Goal: Transaction & Acquisition: Purchase product/service

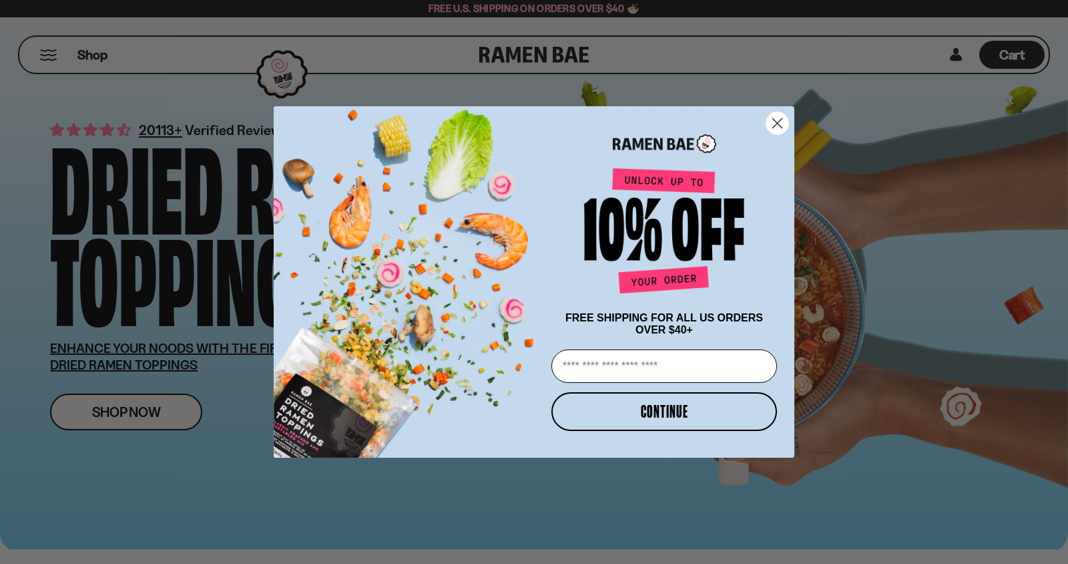
drag, startPoint x: 776, startPoint y: 121, endPoint x: 703, endPoint y: 157, distance: 81.2
click at [777, 122] on icon "Close dialog" at bounding box center [777, 123] width 23 height 23
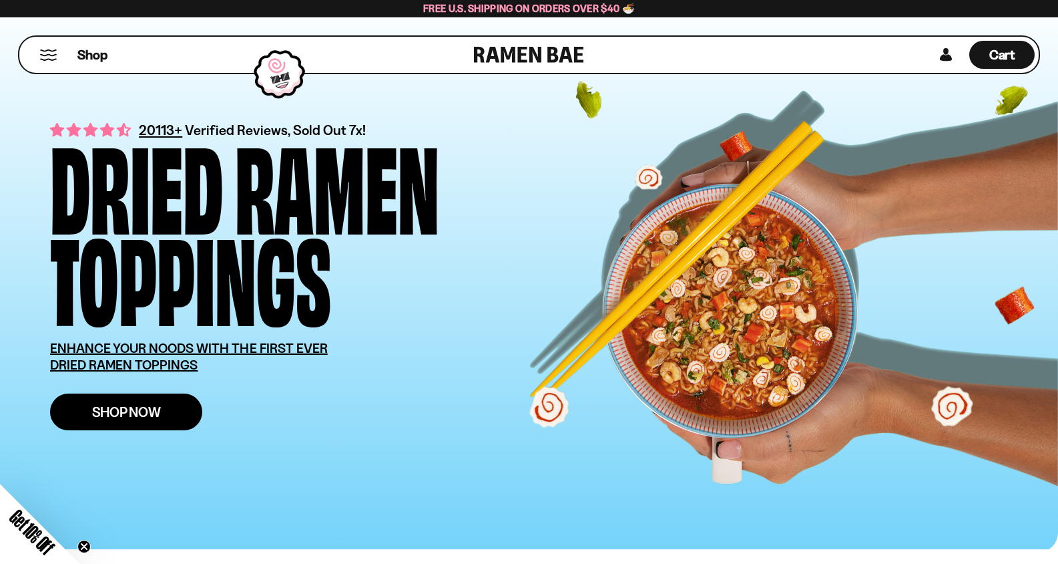
click at [97, 417] on span "Shop Now" at bounding box center [126, 412] width 69 height 14
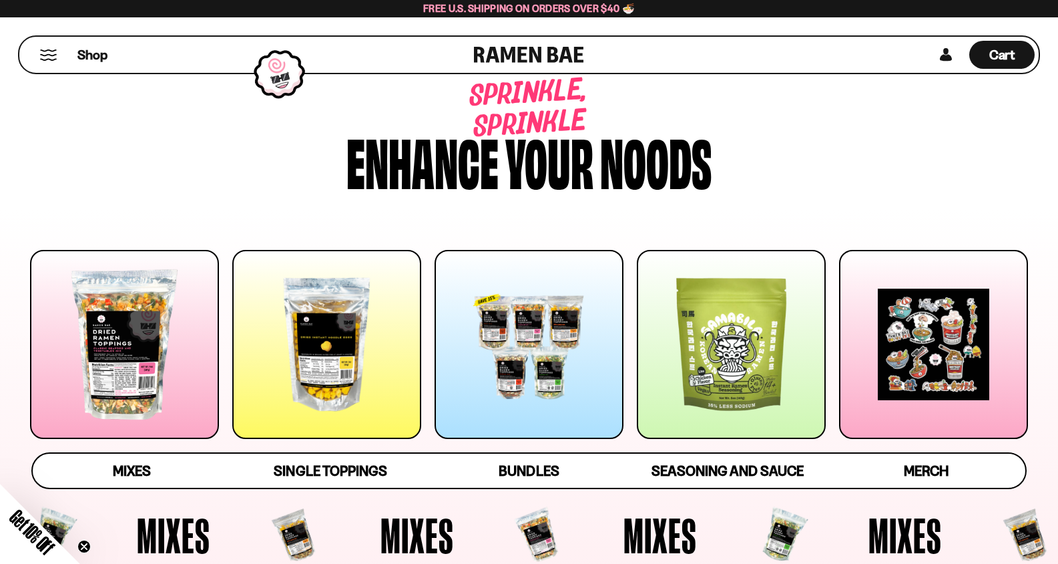
click at [125, 367] on div at bounding box center [124, 344] width 189 height 189
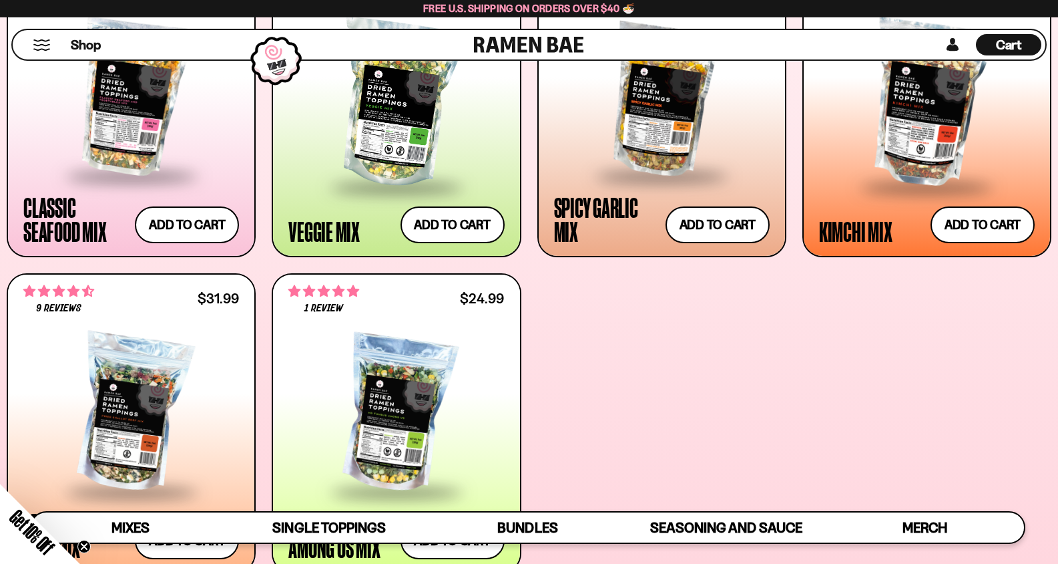
scroll to position [706, 0]
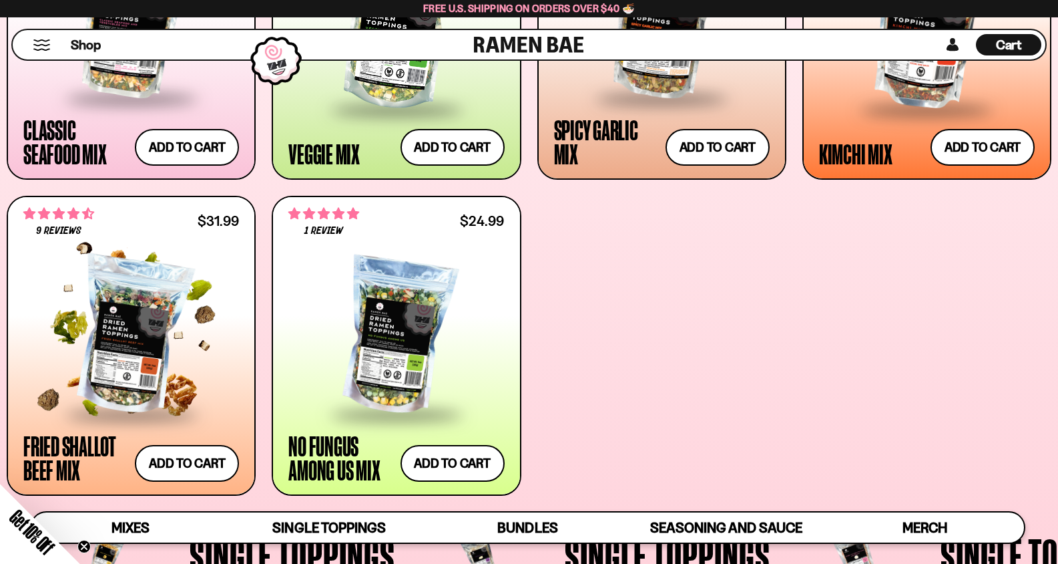
click at [147, 344] on div at bounding box center [131, 336] width 216 height 154
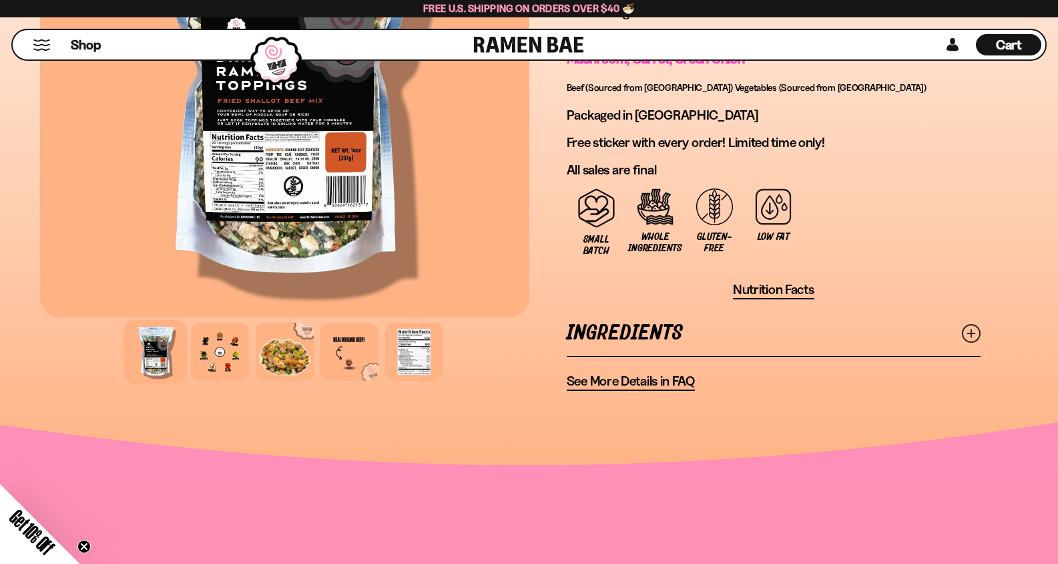
scroll to position [1002, 0]
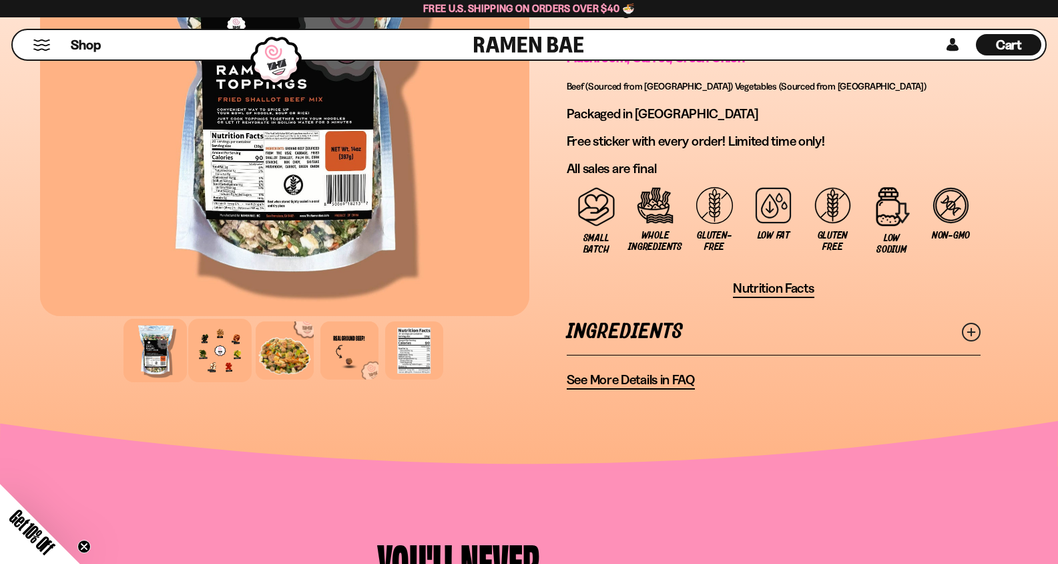
click at [221, 355] on div at bounding box center [219, 350] width 63 height 63
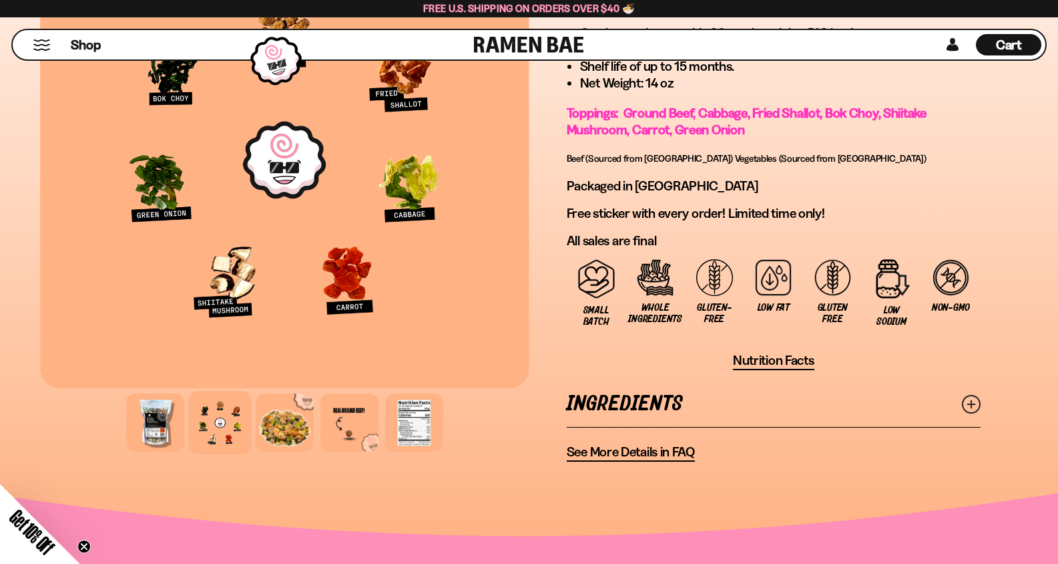
scroll to position [935, 0]
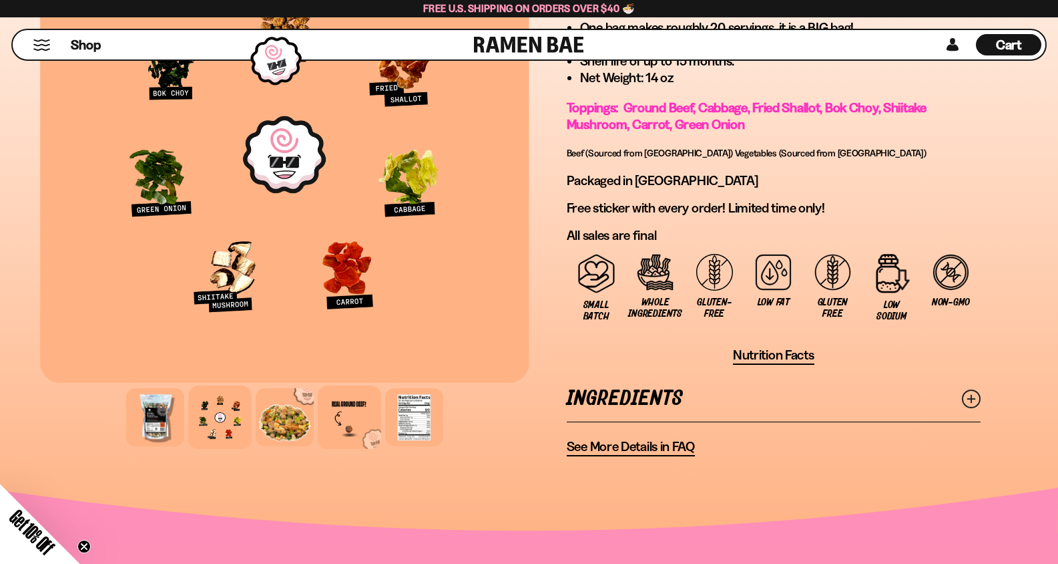
click at [351, 414] on div at bounding box center [349, 416] width 63 height 63
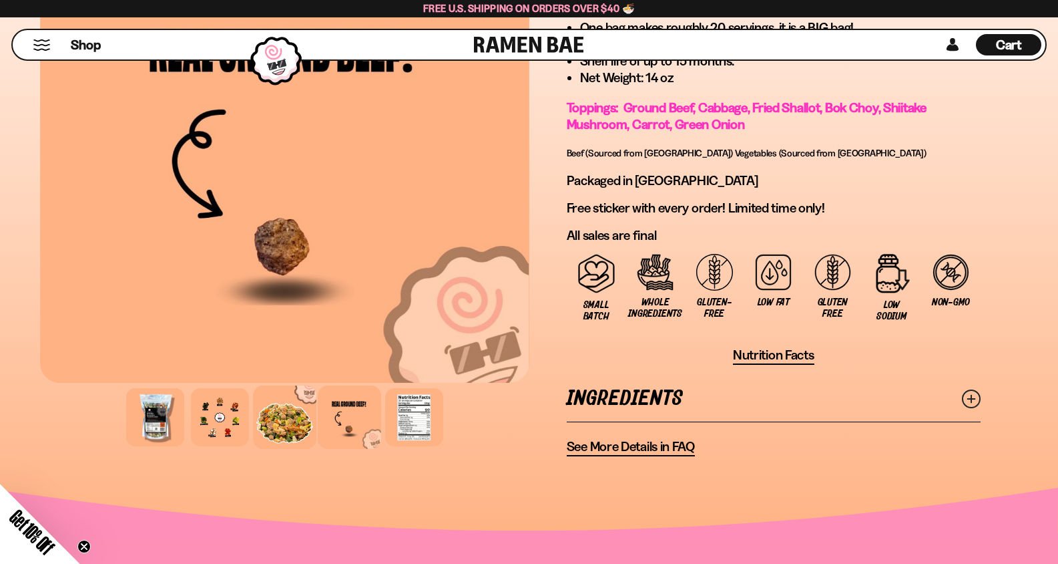
click at [290, 408] on div at bounding box center [284, 416] width 63 height 63
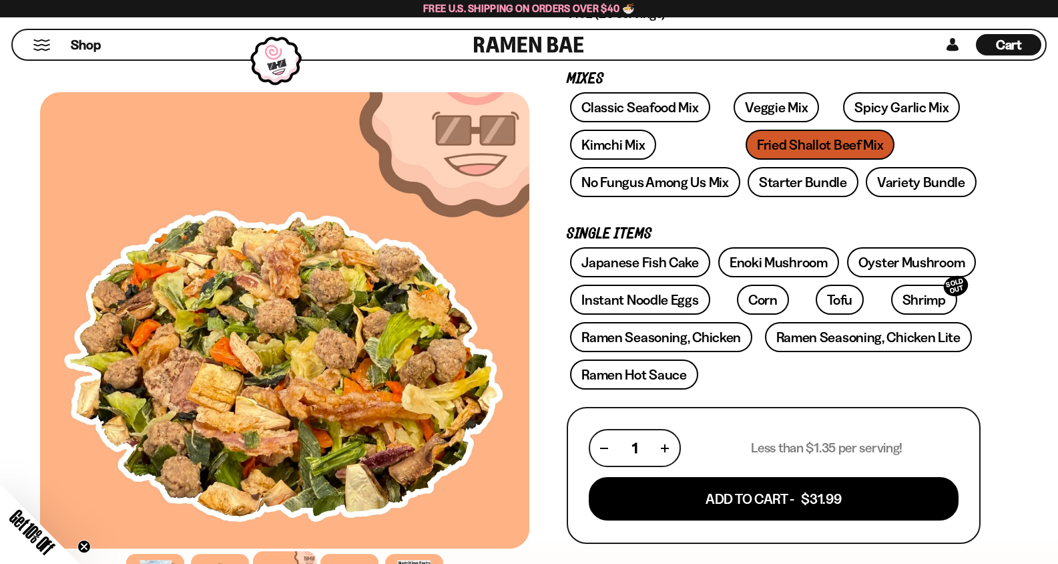
scroll to position [200, 0]
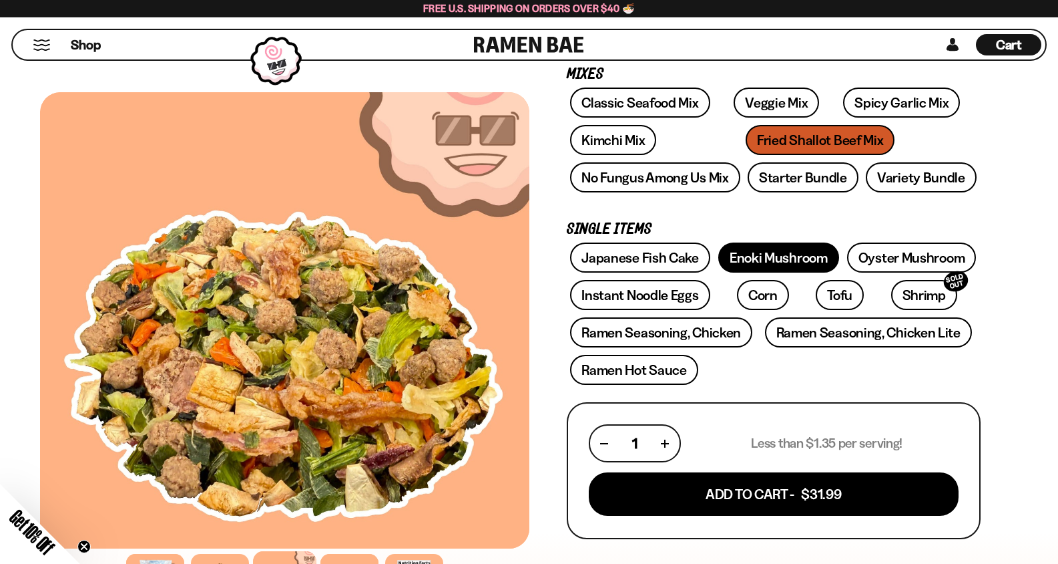
click at [761, 258] on link "Enoki Mushroom" at bounding box center [778, 257] width 121 height 30
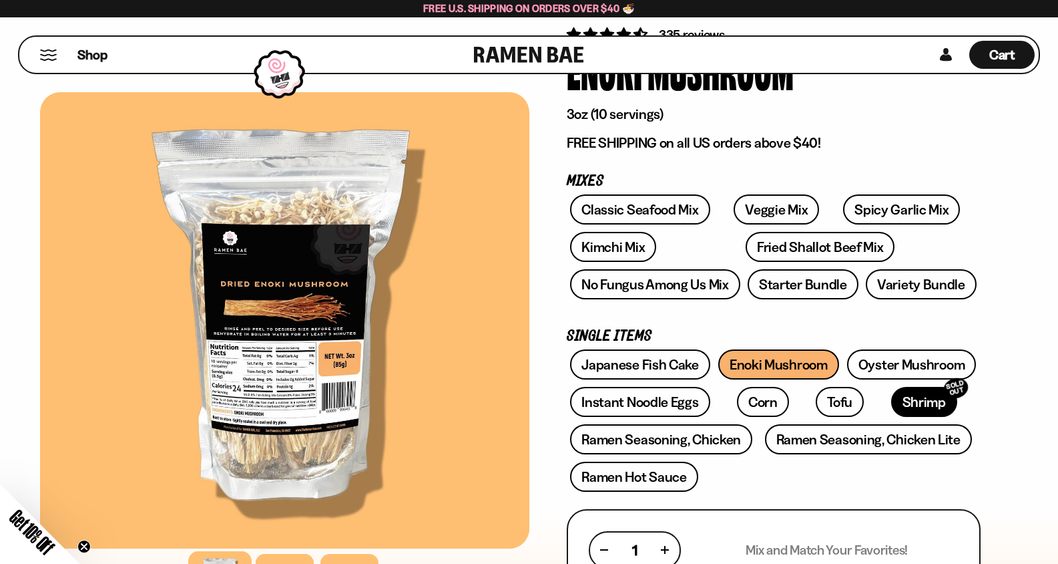
scroll to position [134, 0]
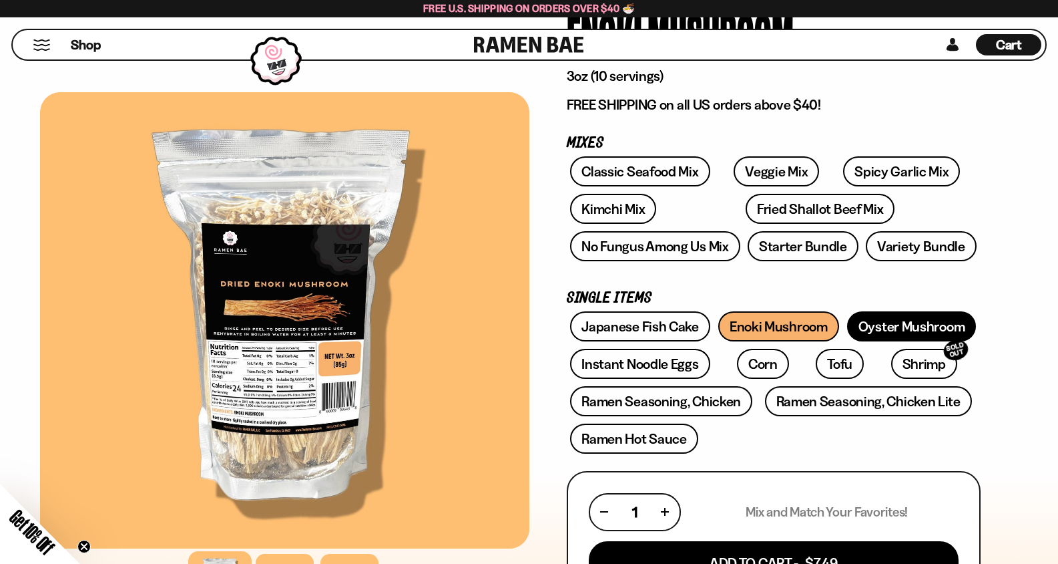
click at [889, 323] on link "Oyster Mushroom" at bounding box center [912, 326] width 130 height 30
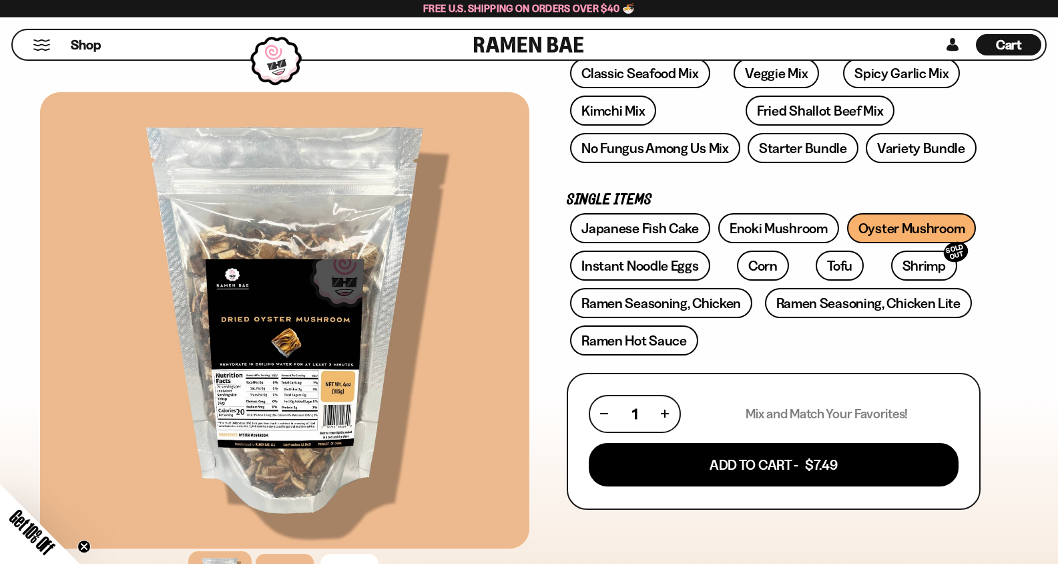
scroll to position [267, 0]
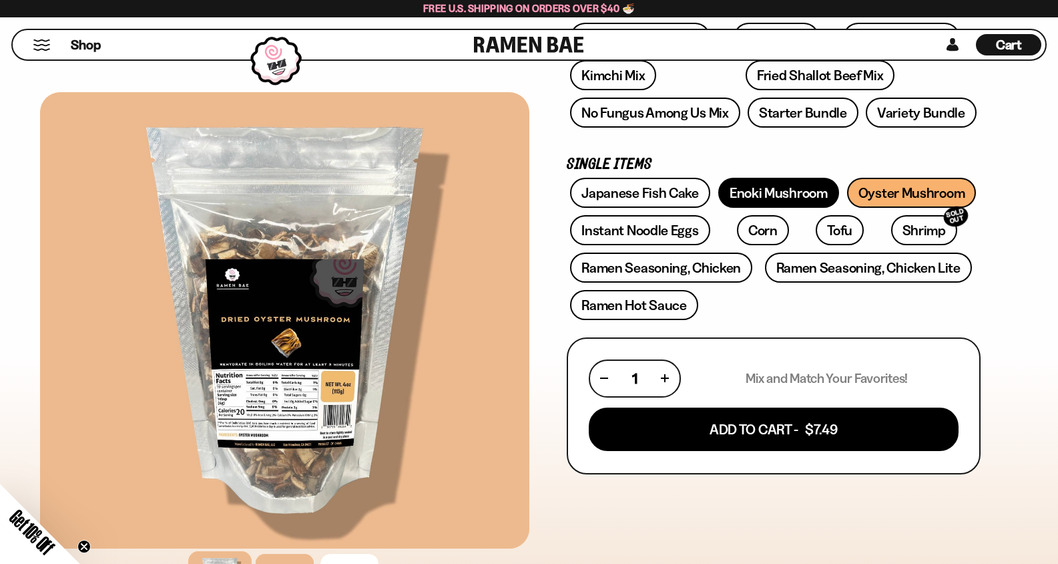
click at [782, 194] on link "Enoki Mushroom" at bounding box center [778, 193] width 121 height 30
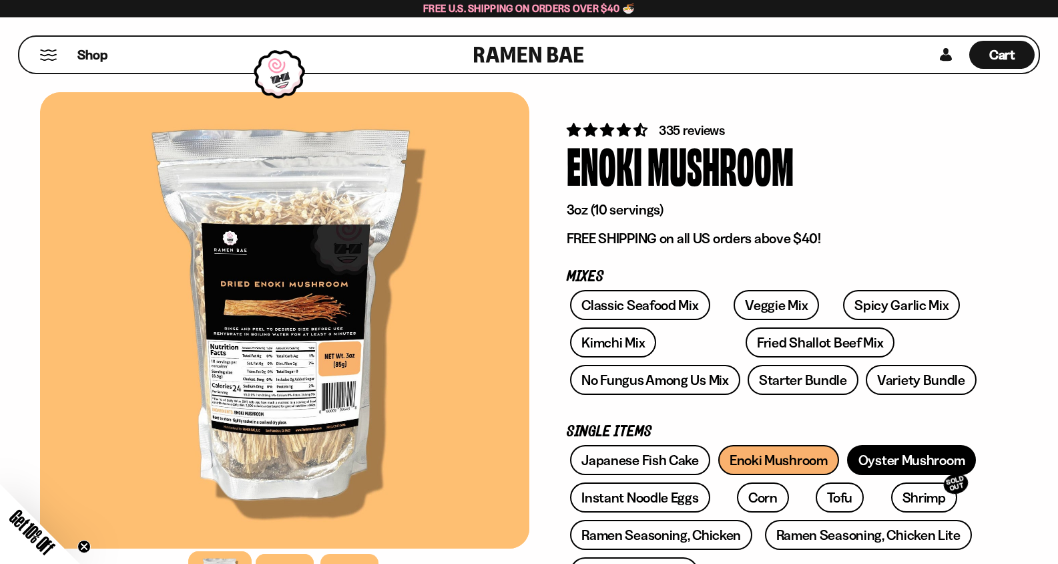
click at [939, 464] on link "Oyster Mushroom" at bounding box center [912, 460] width 130 height 30
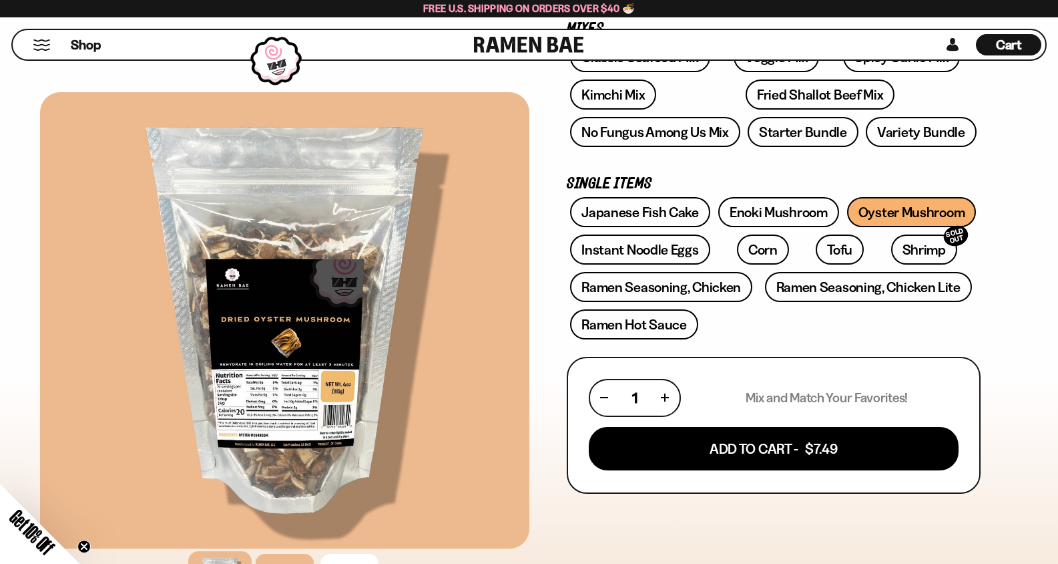
scroll to position [267, 0]
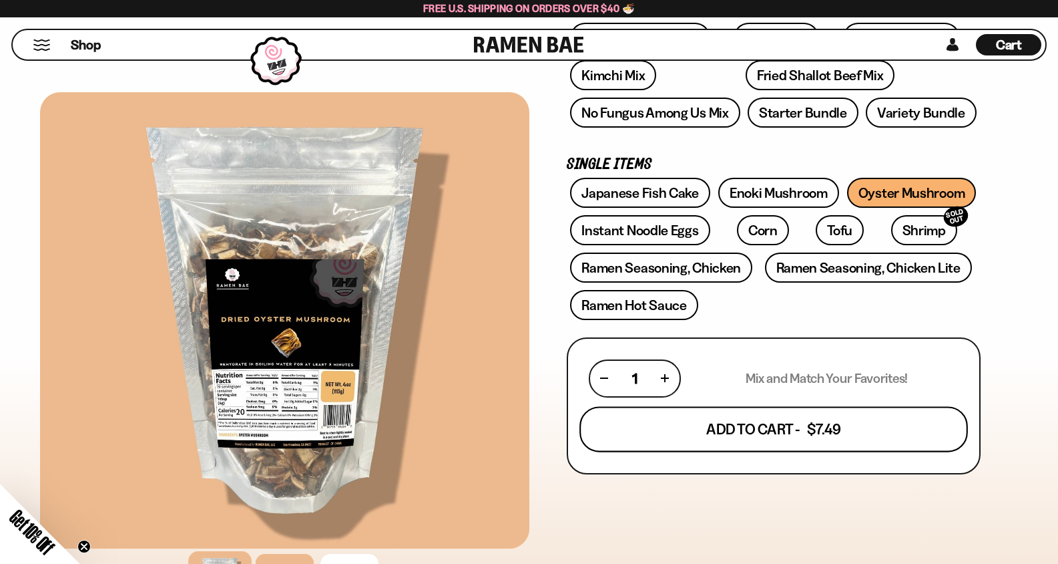
click at [893, 442] on button "Add To Cart - $7.49" at bounding box center [774, 428] width 389 height 45
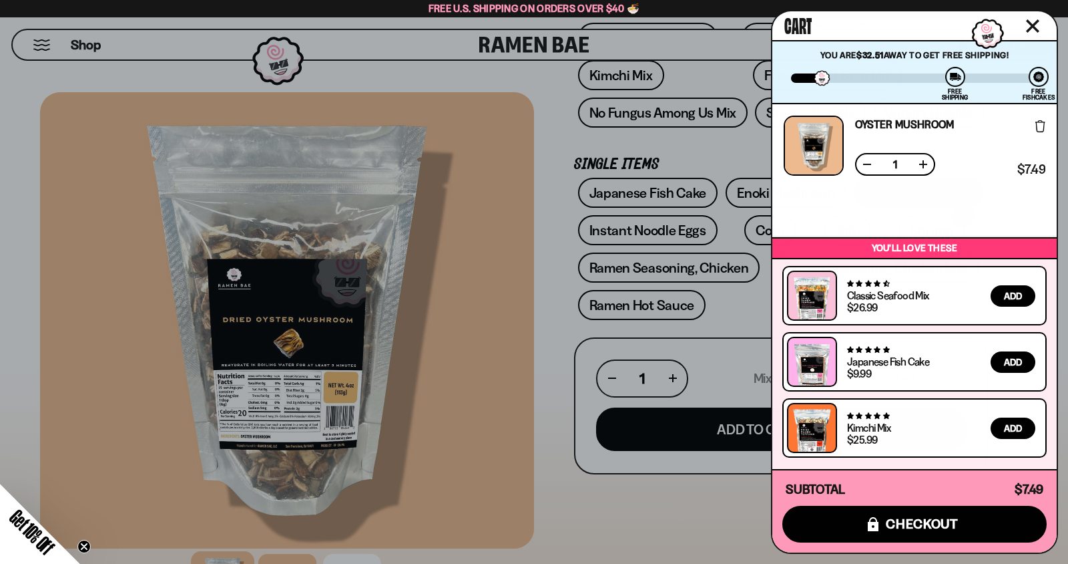
click at [554, 150] on div at bounding box center [534, 282] width 1068 height 564
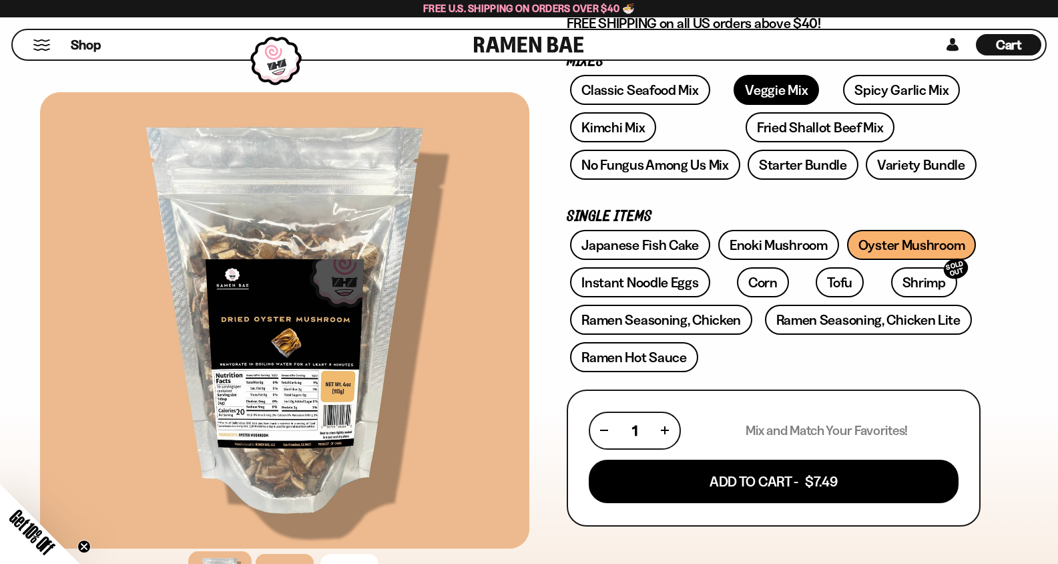
scroll to position [134, 0]
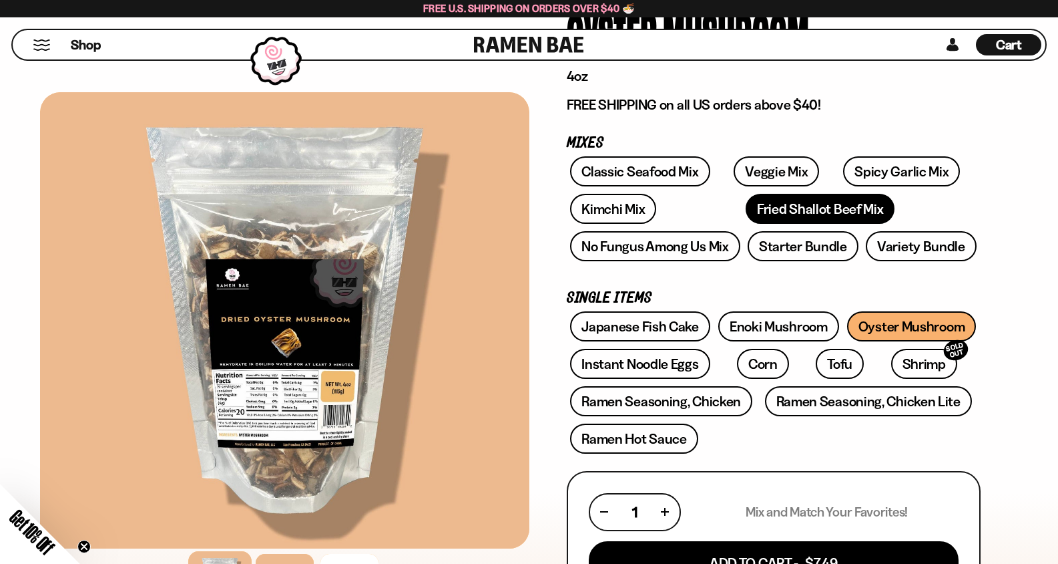
click at [746, 209] on link "Fried Shallot Beef Mix" at bounding box center [820, 209] width 149 height 30
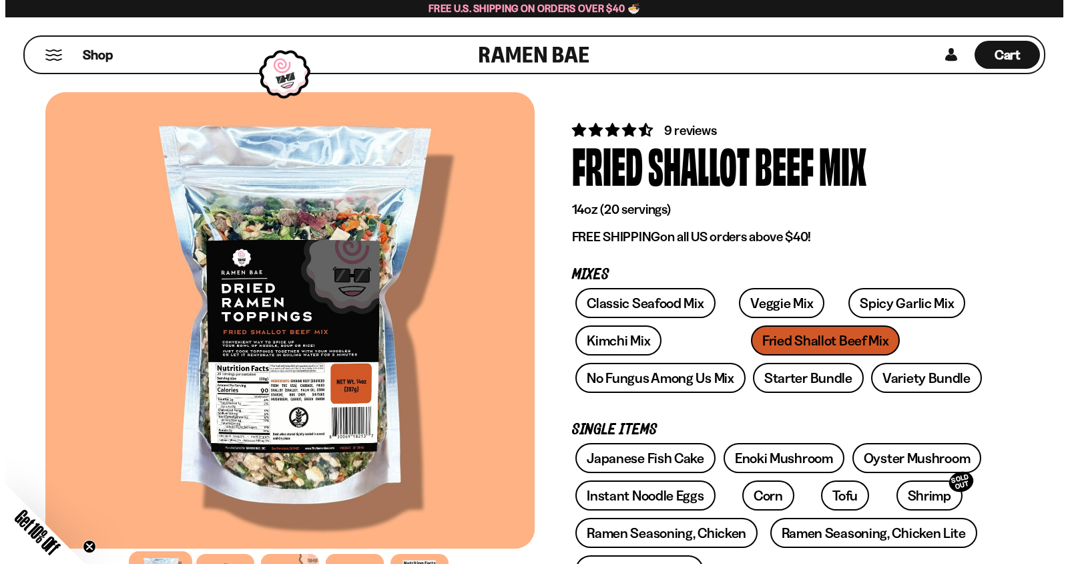
scroll to position [200, 0]
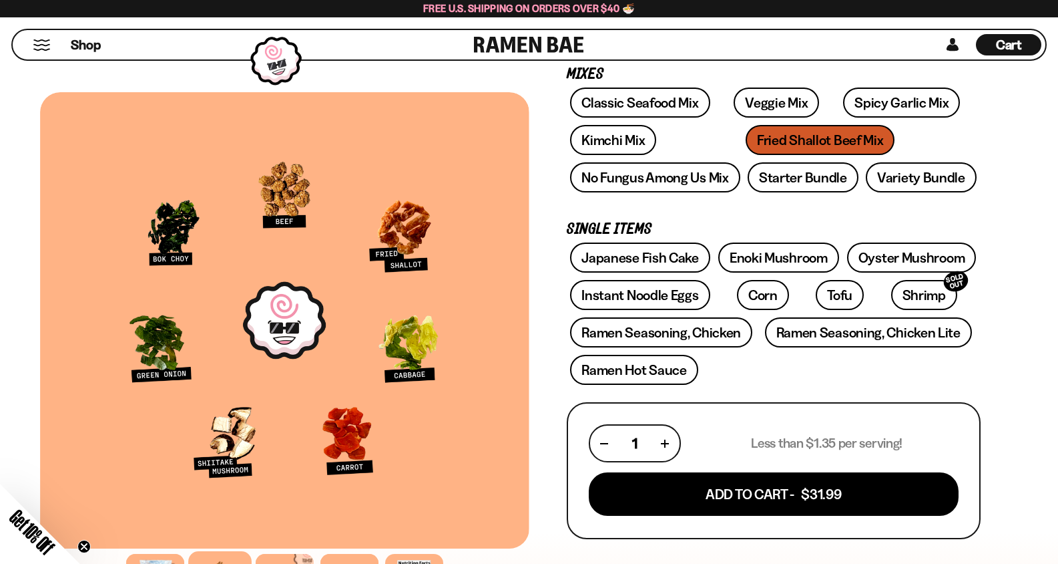
click at [1014, 42] on span "Cart" at bounding box center [1009, 45] width 26 height 16
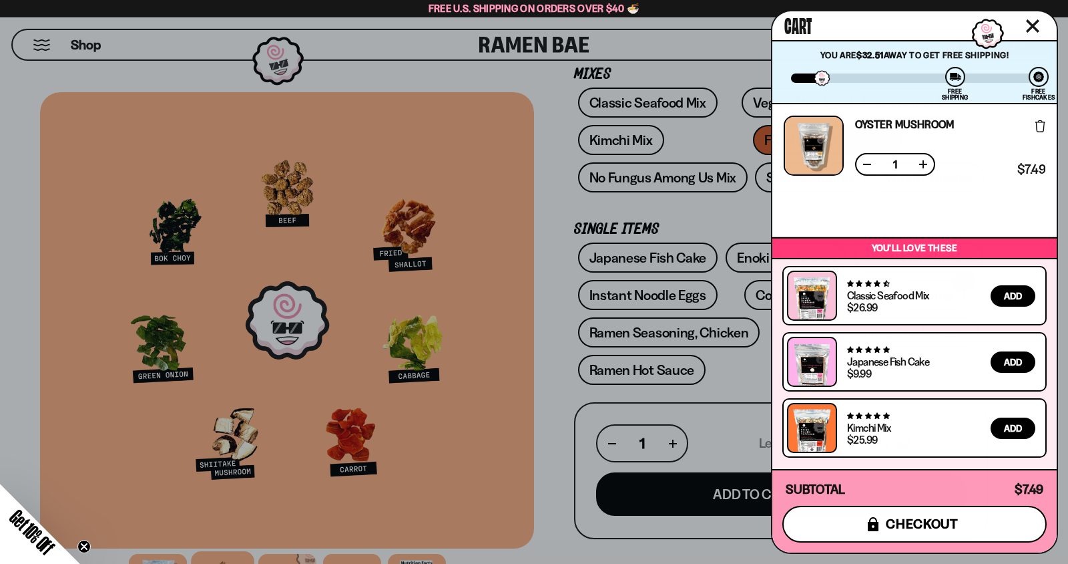
click at [933, 524] on span "checkout" at bounding box center [922, 523] width 73 height 15
